Goal: Register for event/course

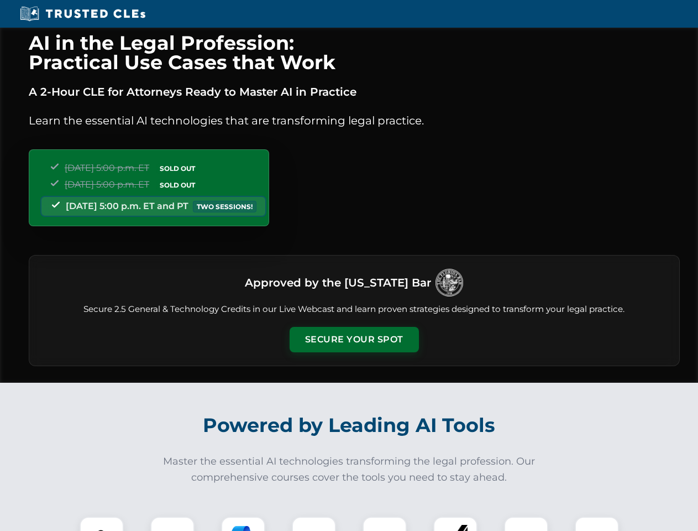
click at [354, 339] on button "Secure Your Spot" at bounding box center [354, 339] width 129 height 25
click at [102, 523] on img at bounding box center [102, 538] width 32 height 32
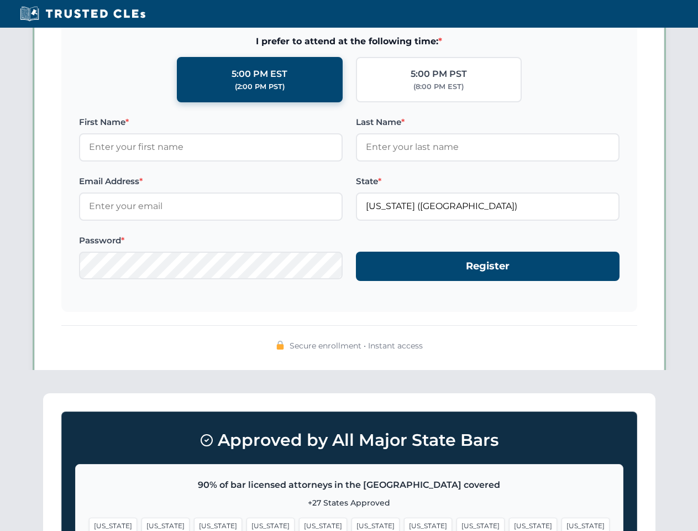
click at [404, 523] on span "[US_STATE]" at bounding box center [428, 525] width 48 height 16
click at [509, 523] on span "[US_STATE]" at bounding box center [533, 525] width 48 height 16
